Goal: Task Accomplishment & Management: Use online tool/utility

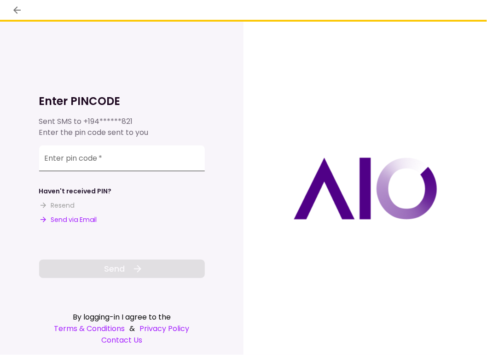
click at [111, 163] on input "Enter pin code   *" at bounding box center [122, 159] width 166 height 26
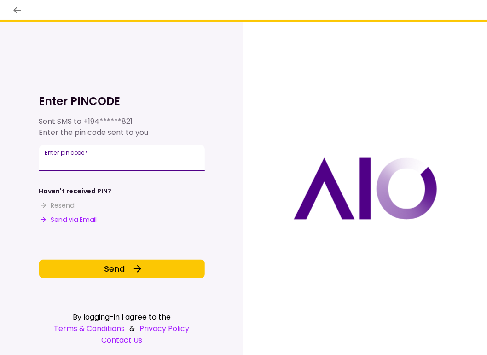
type input "******"
